Goal: Find specific page/section: Find specific page/section

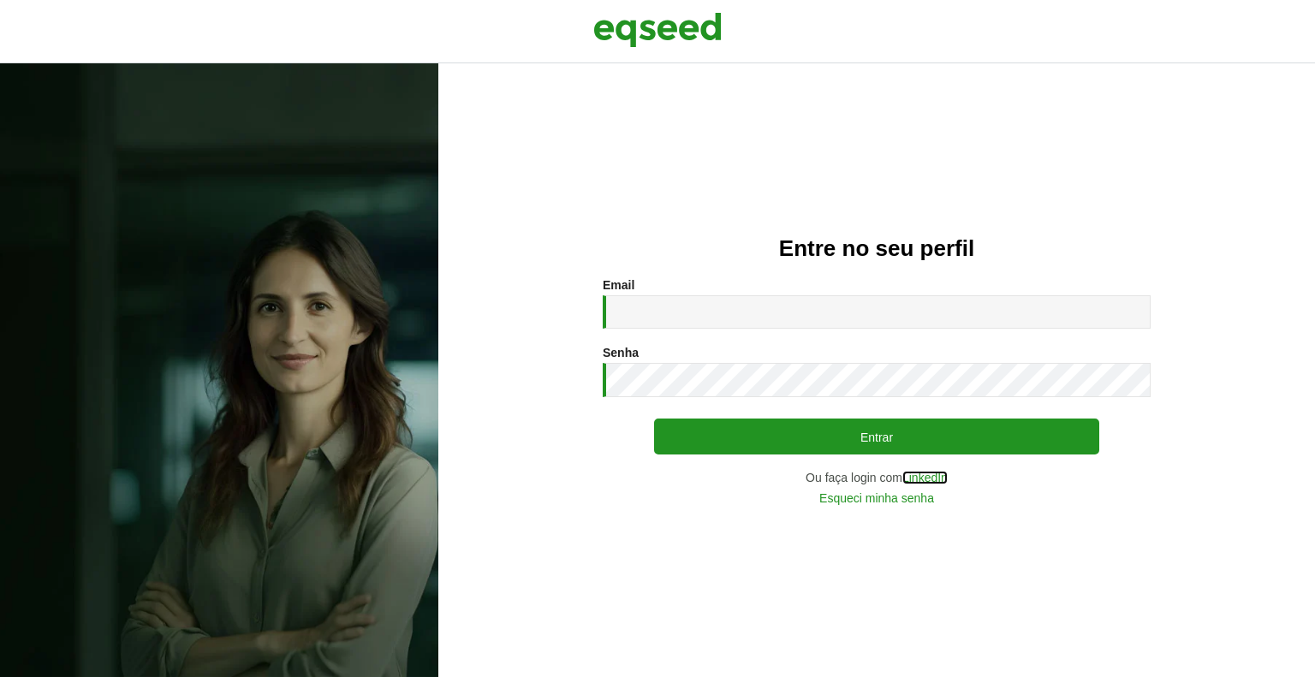
click at [925, 474] on link "LinkedIn" at bounding box center [925, 478] width 45 height 12
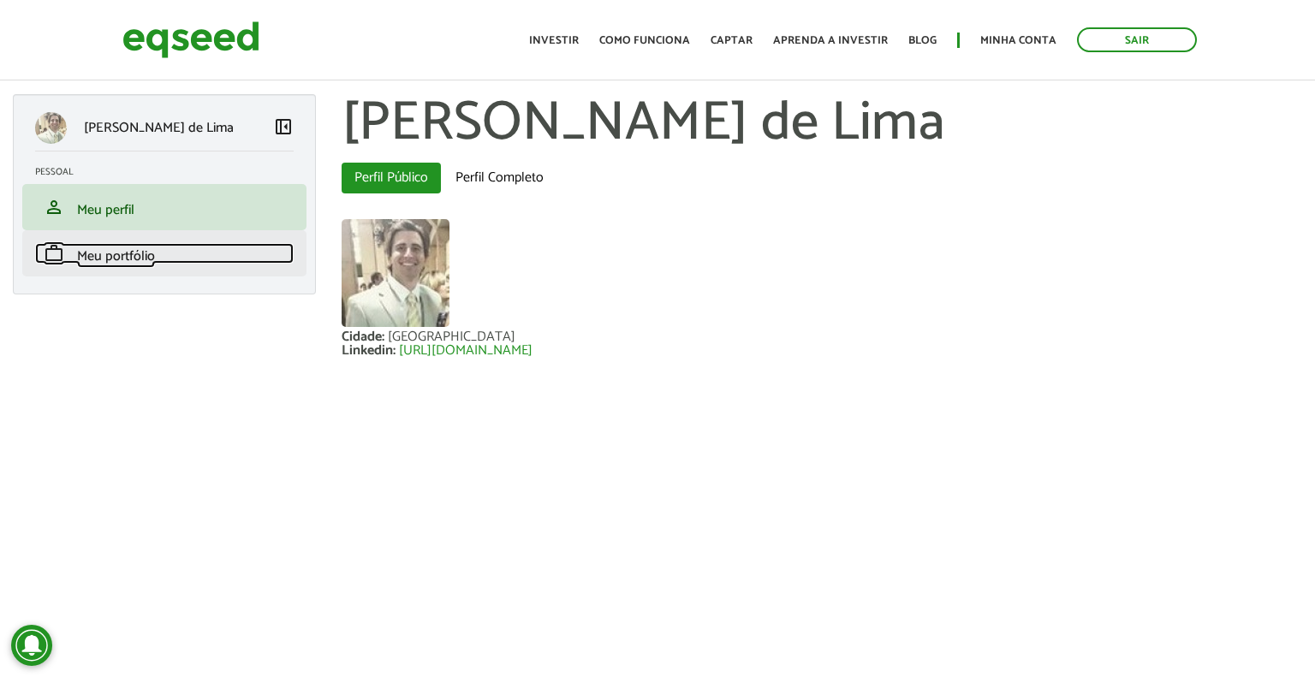
click at [138, 261] on span "Meu portfólio" at bounding box center [116, 256] width 78 height 23
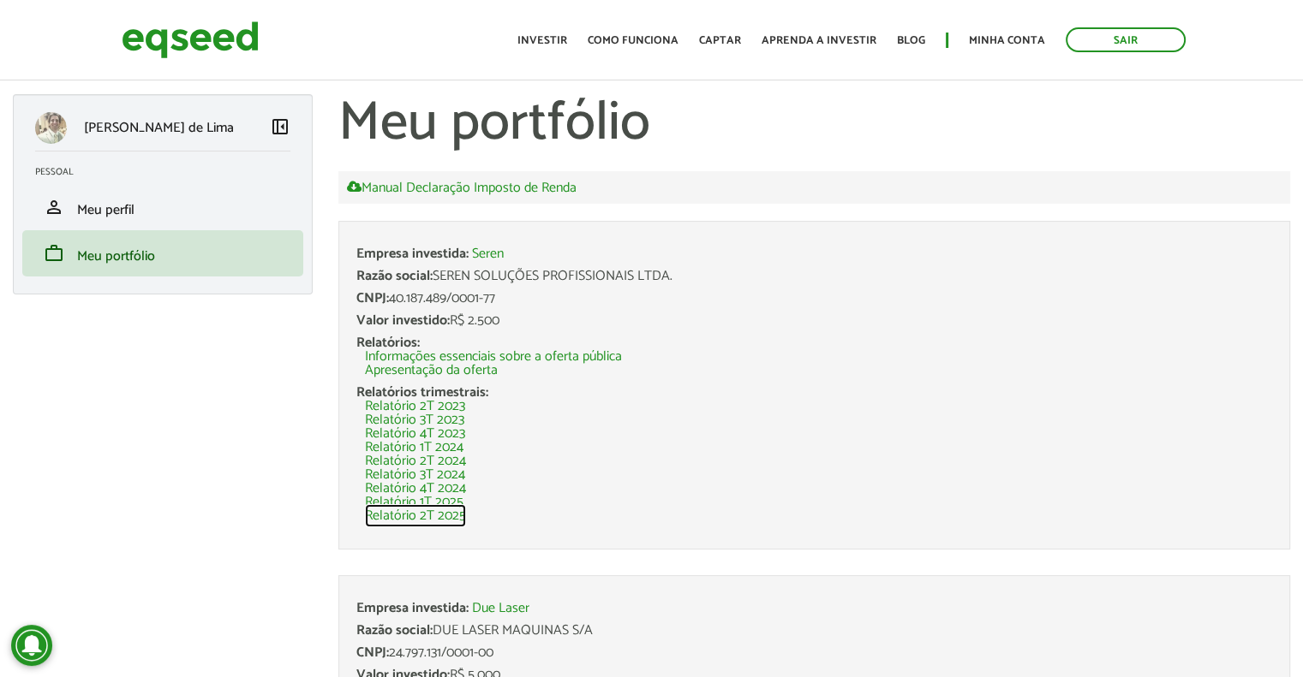
click at [438, 517] on link "Relatório 2T 2025" at bounding box center [415, 517] width 101 height 14
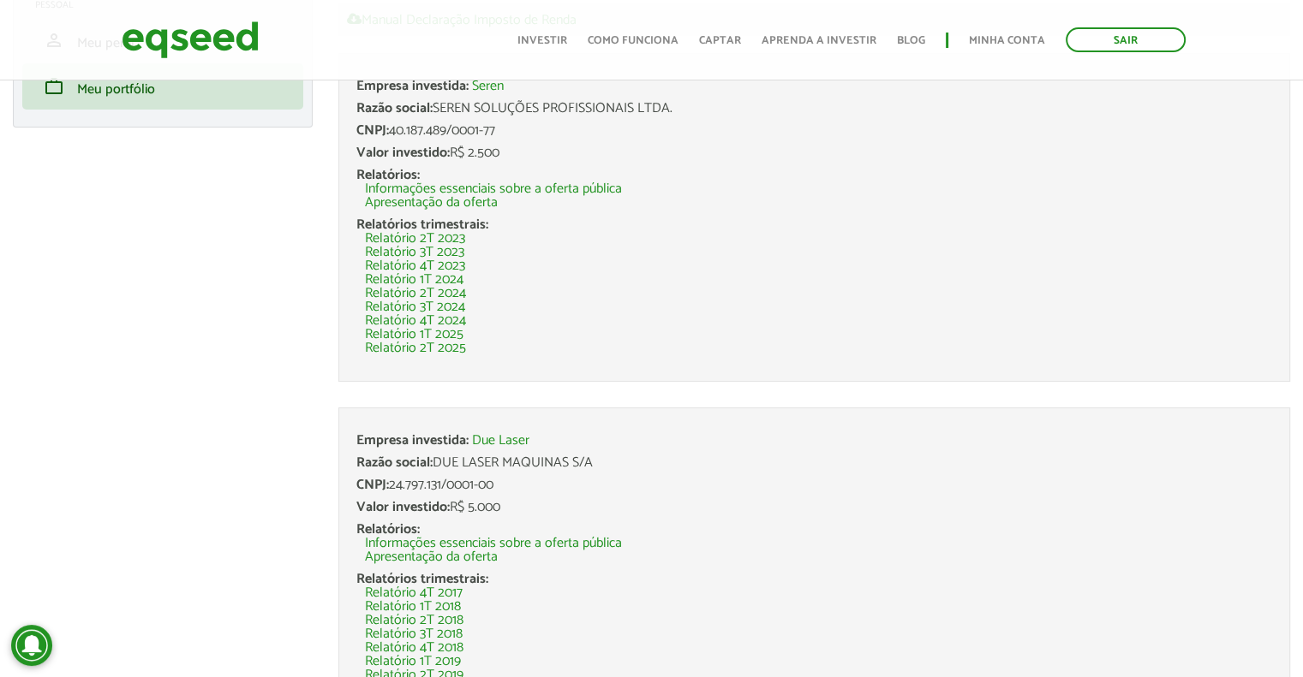
scroll to position [171, 0]
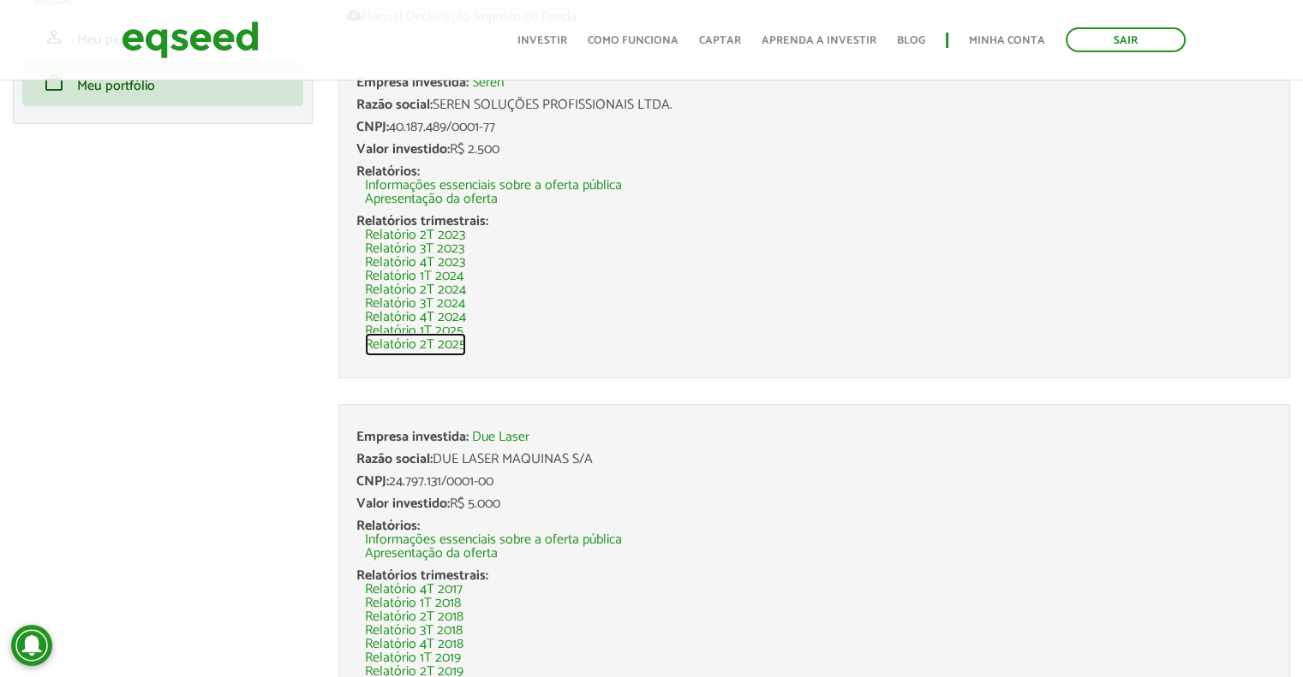
click at [438, 342] on link "Relatório 2T 2025" at bounding box center [415, 345] width 101 height 14
